Goal: Communication & Community: Answer question/provide support

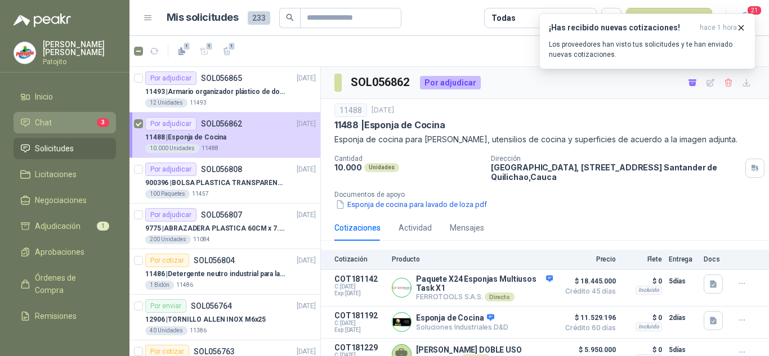
click at [69, 117] on li "Chat 3" at bounding box center [64, 122] width 89 height 12
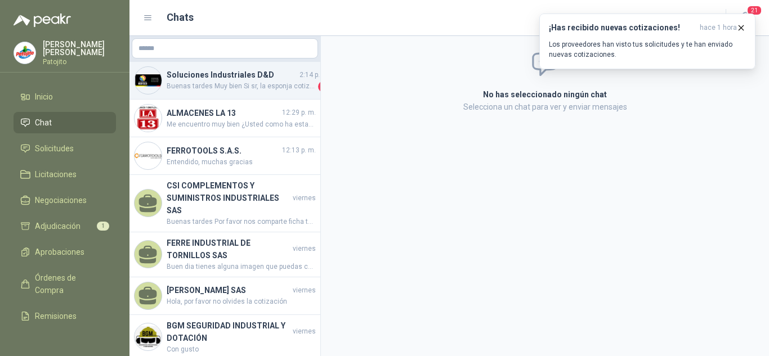
click at [214, 84] on span "Buenas tardes Muy bien Si sr, la esponja cotizada corresponde a la solicitada" at bounding box center [241, 86] width 149 height 11
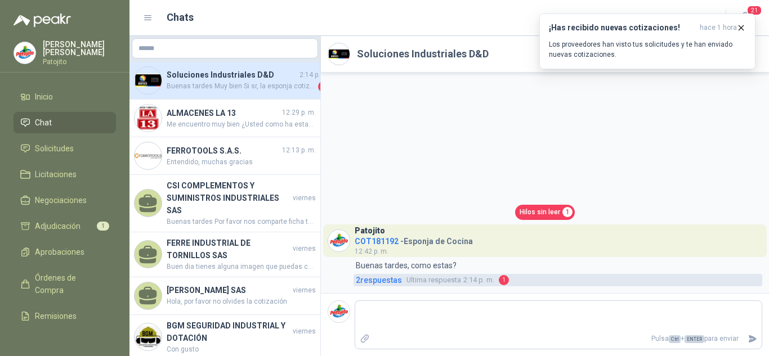
click at [373, 282] on span "2 respuesta s" at bounding box center [379, 280] width 46 height 12
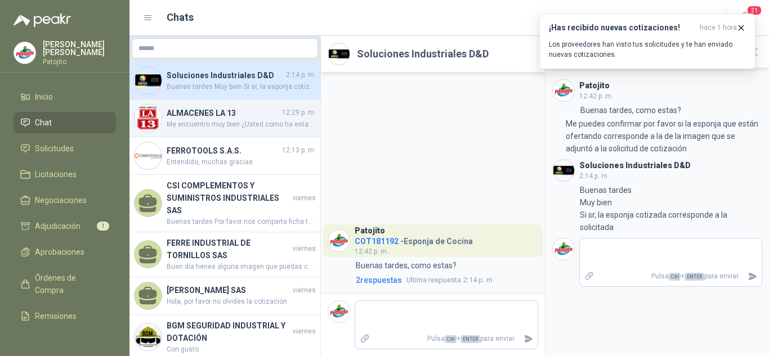
click at [255, 120] on span "Me encuentro muy bien ¿Usted como ha estado? La solicitud es la SOL056865" at bounding box center [241, 124] width 149 height 11
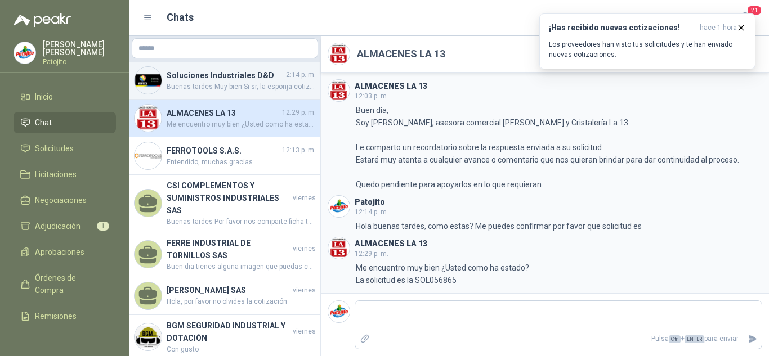
click at [223, 83] on span "Buenas tardes Muy bien Si sr, la esponja cotizada corresponde a la solicitada" at bounding box center [241, 87] width 149 height 11
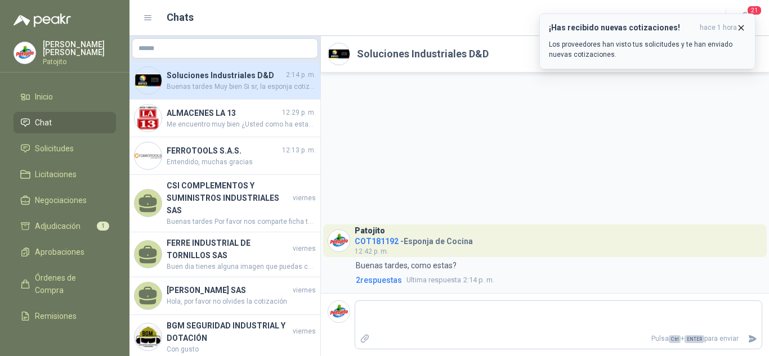
click at [741, 23] on button "¡Has recibido nuevas cotizaciones! hace 1 hora Los proveedores han visto tus so…" at bounding box center [647, 42] width 216 height 56
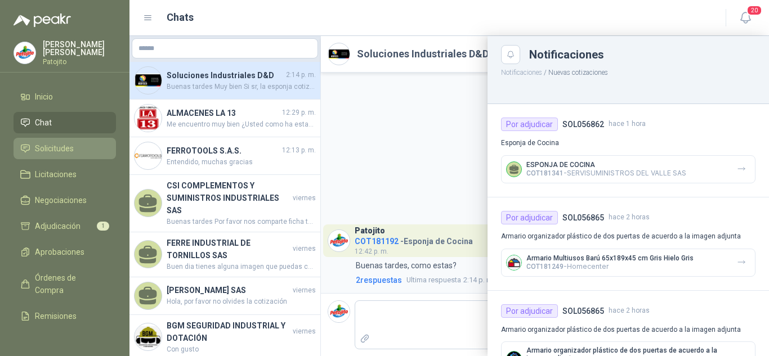
click at [57, 138] on link "Solicitudes" at bounding box center [65, 148] width 102 height 21
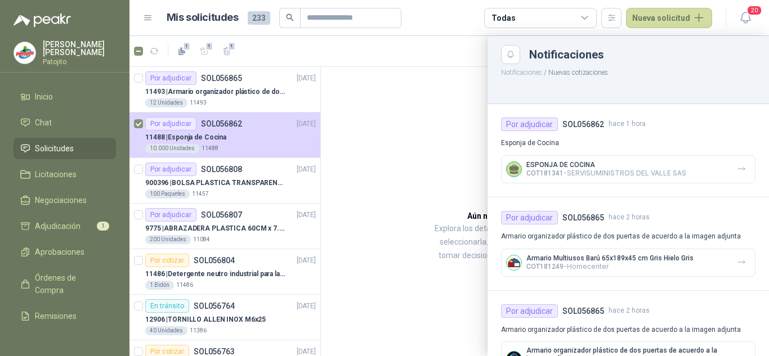
click at [228, 130] on div at bounding box center [448, 196] width 639 height 320
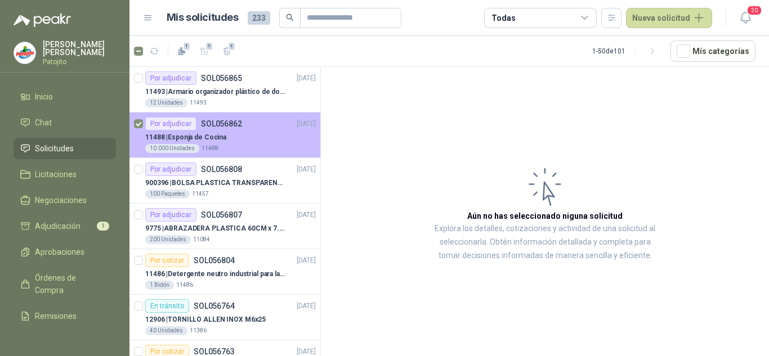
click at [259, 125] on div "Por adjudicar SOL056862 [DATE]" at bounding box center [230, 124] width 170 height 14
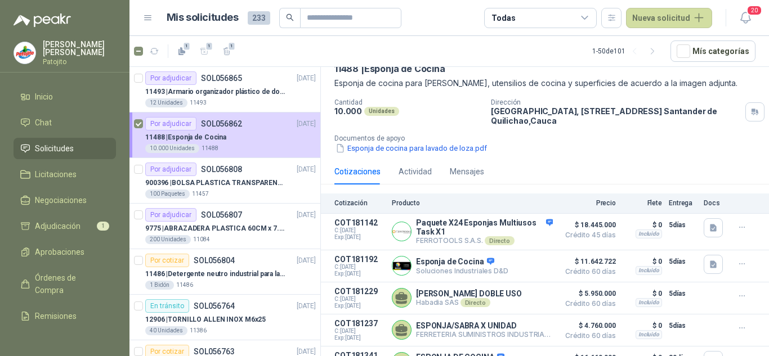
scroll to position [78, 0]
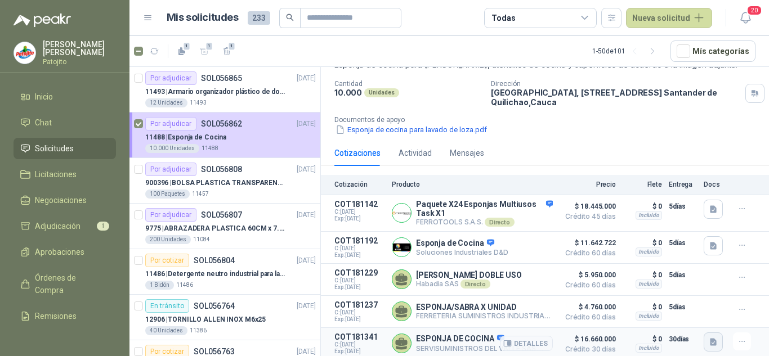
click at [708, 340] on icon "button" at bounding box center [713, 343] width 10 height 10
click at [666, 315] on button "SABRA.jpeg" at bounding box center [679, 317] width 54 height 12
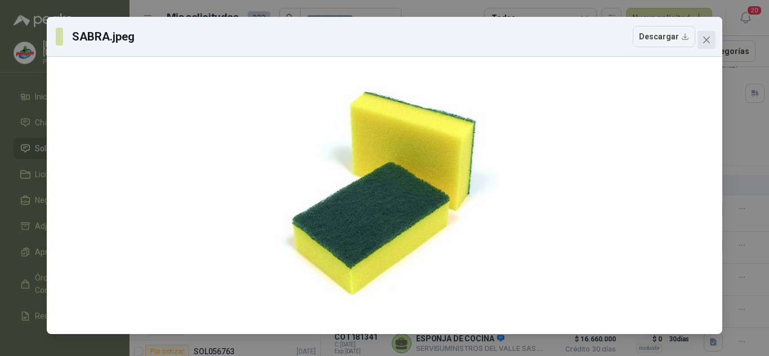
click at [701, 39] on span "Close" at bounding box center [706, 39] width 18 height 9
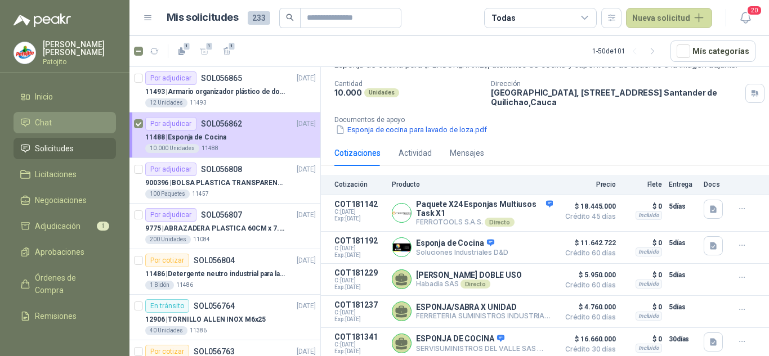
click at [56, 126] on li "Chat" at bounding box center [64, 122] width 89 height 12
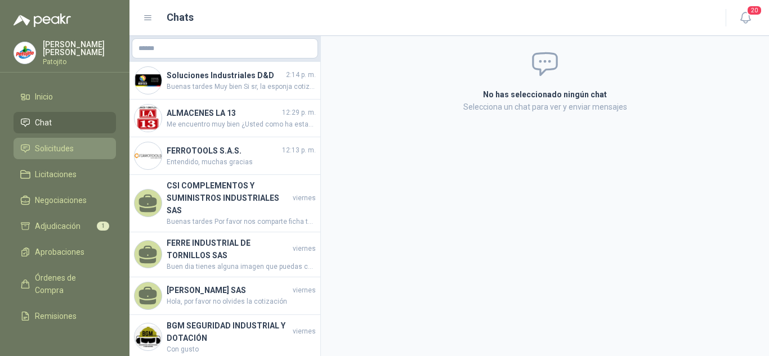
click at [56, 150] on span "Solicitudes" at bounding box center [54, 148] width 39 height 12
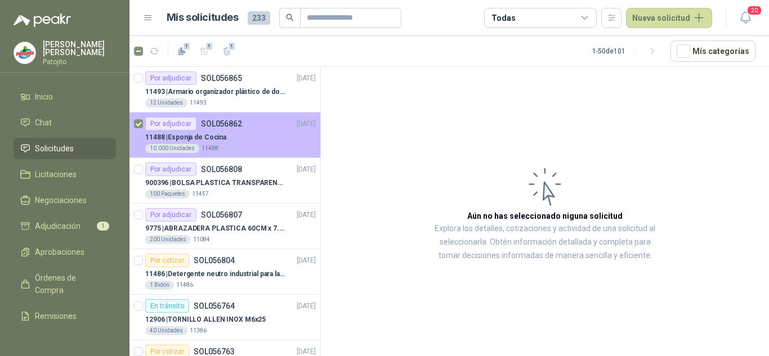
click at [232, 138] on div "11488 | Esponja de Cocina" at bounding box center [230, 138] width 170 height 14
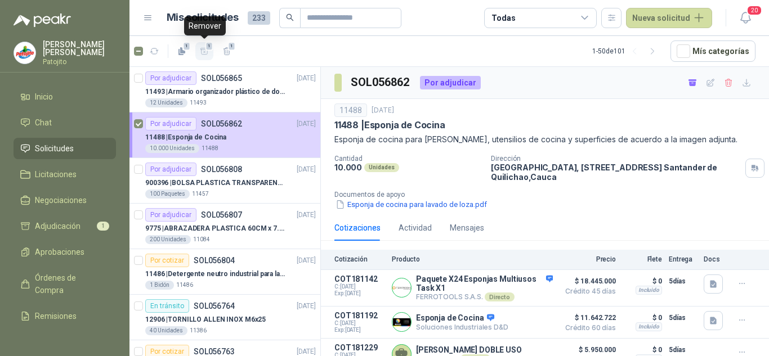
click at [203, 51] on icon "button" at bounding box center [205, 52] width 10 height 10
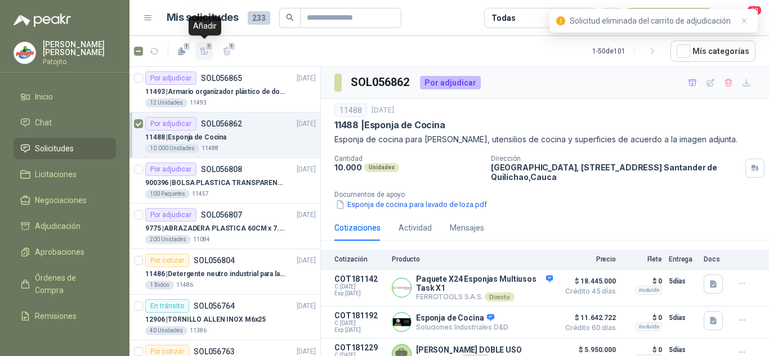
click at [209, 52] on button "1" at bounding box center [204, 51] width 18 height 18
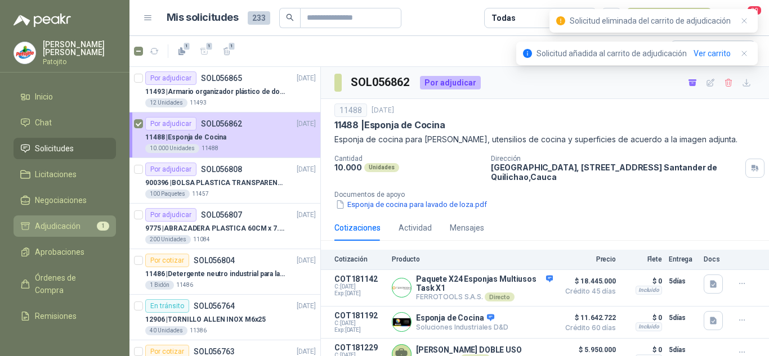
click at [70, 223] on span "Adjudicación" at bounding box center [58, 226] width 46 height 12
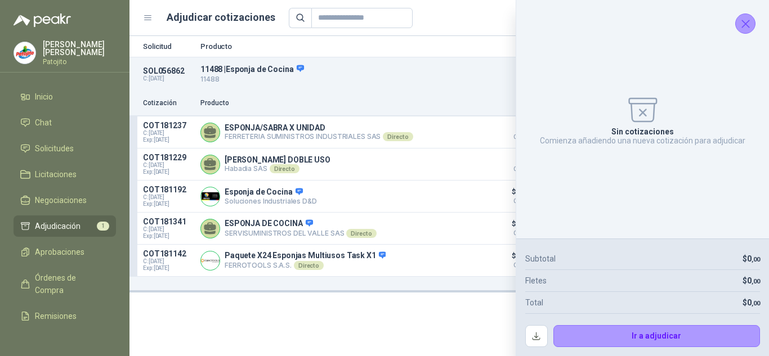
click at [739, 21] on icon "Cerrar" at bounding box center [745, 24] width 14 height 14
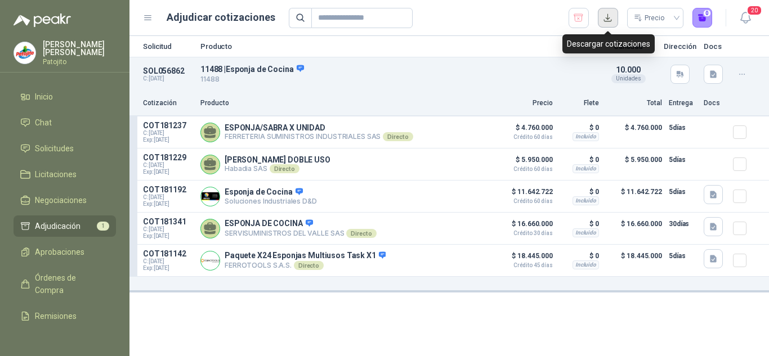
click at [604, 18] on button "button" at bounding box center [608, 18] width 20 height 20
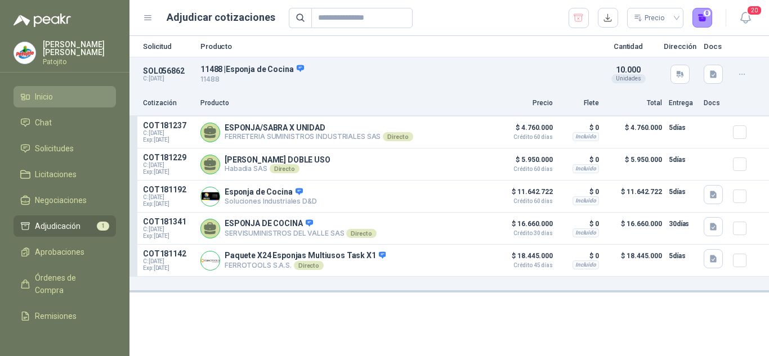
click at [54, 93] on li "Inicio" at bounding box center [64, 97] width 89 height 12
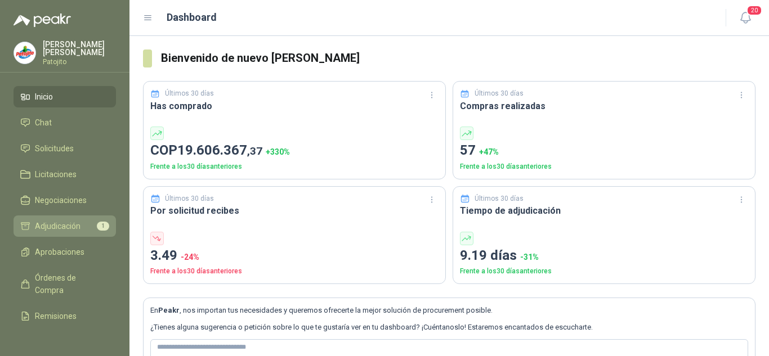
click at [51, 222] on span "Adjudicación" at bounding box center [58, 226] width 46 height 12
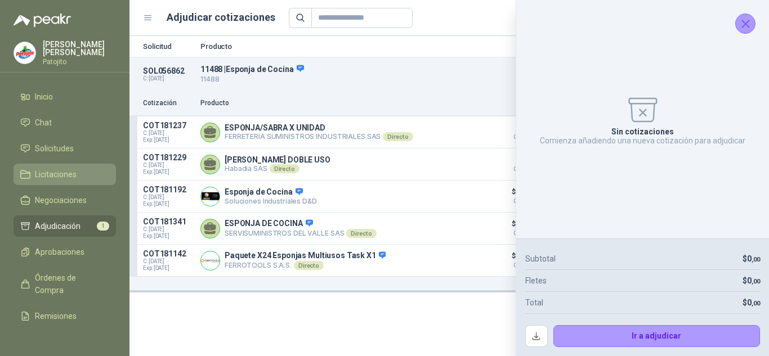
click at [65, 177] on span "Licitaciones" at bounding box center [56, 174] width 42 height 12
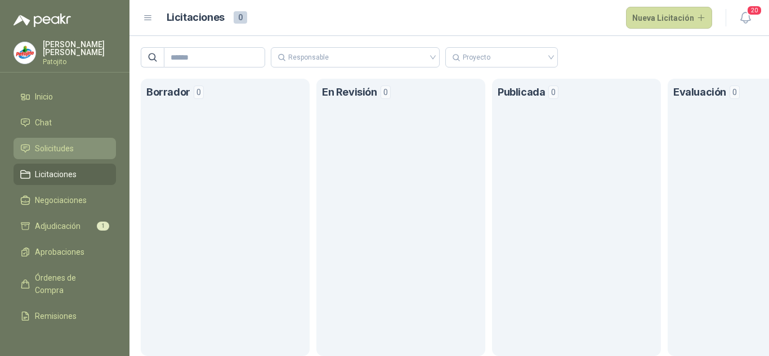
click at [77, 147] on li "Solicitudes" at bounding box center [64, 148] width 89 height 12
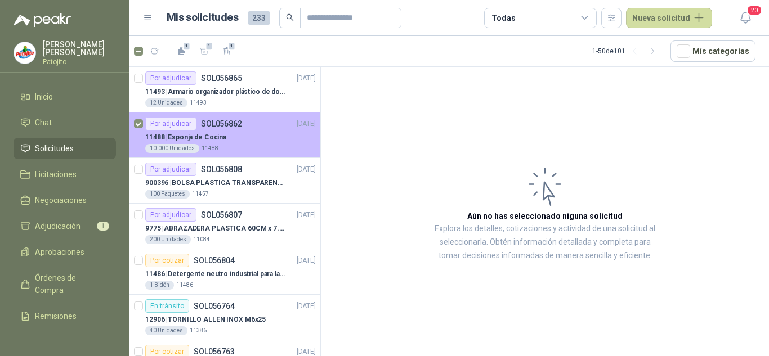
click at [218, 132] on p "11488 | Esponja de Cocina" at bounding box center [185, 137] width 81 height 11
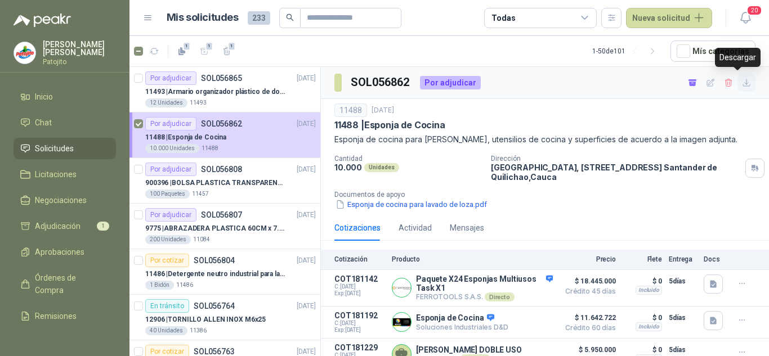
click at [742, 87] on icon "button" at bounding box center [747, 83] width 10 height 10
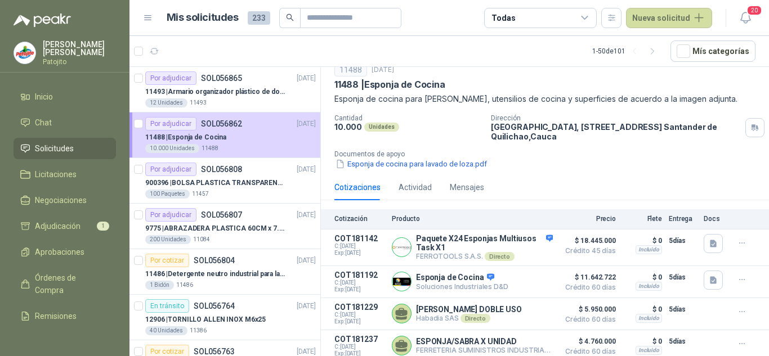
scroll to position [78, 0]
